Goal: Information Seeking & Learning: Learn about a topic

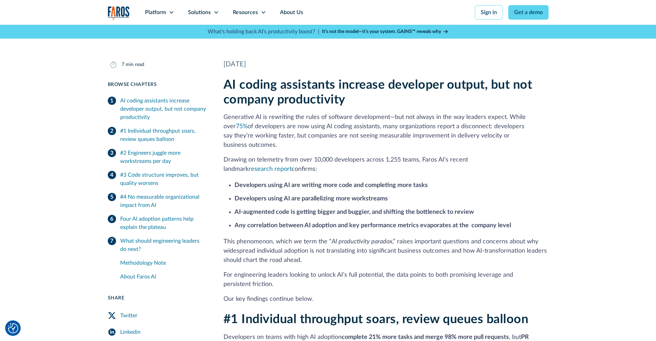
scroll to position [124, 0]
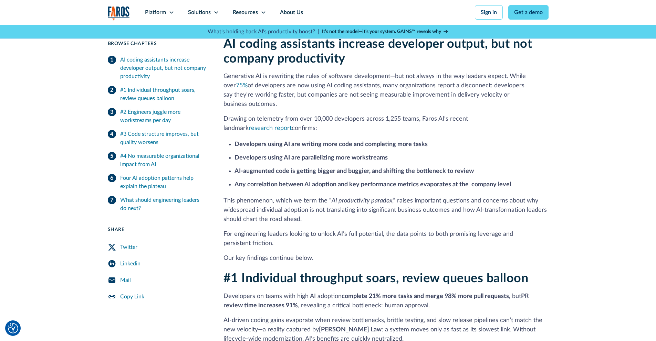
scroll to position [186, 0]
